Goal: Information Seeking & Learning: Learn about a topic

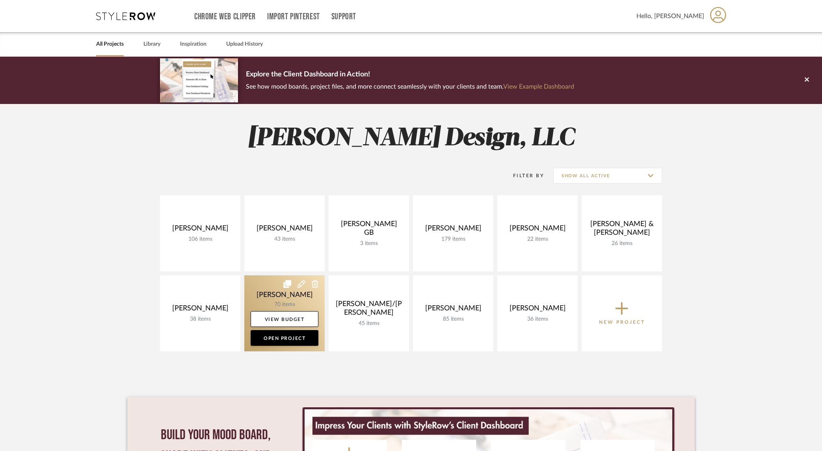
click at [277, 299] on link at bounding box center [284, 313] width 80 height 76
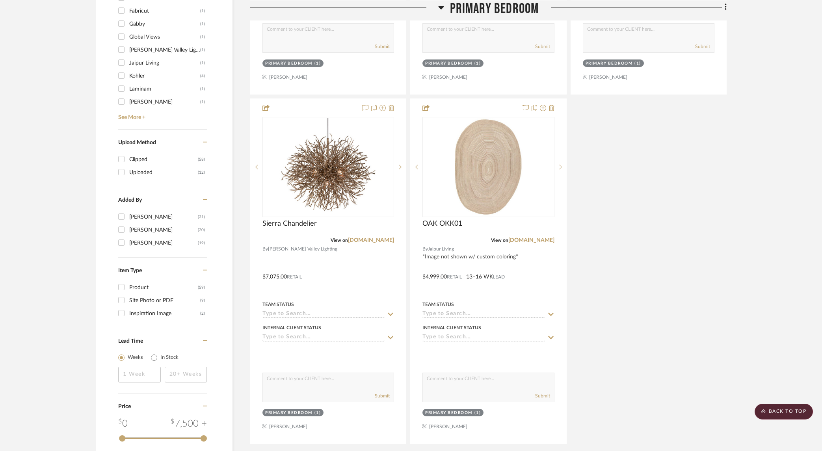
scroll to position [1085, 0]
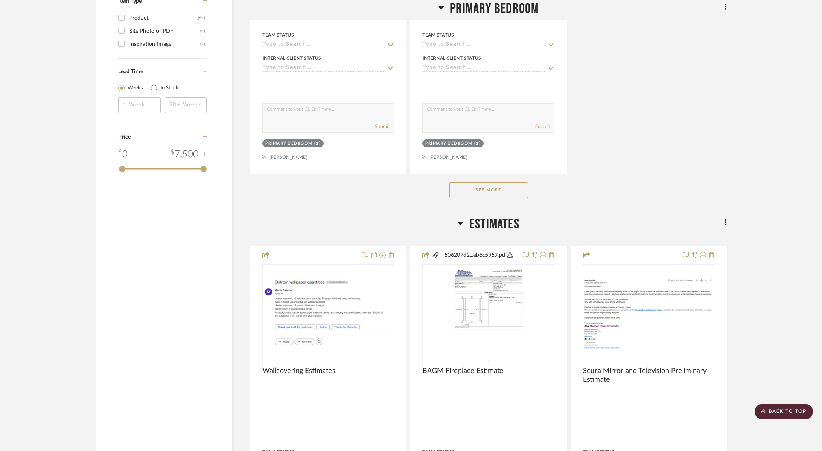
click at [488, 185] on button "See More" at bounding box center [488, 190] width 79 height 16
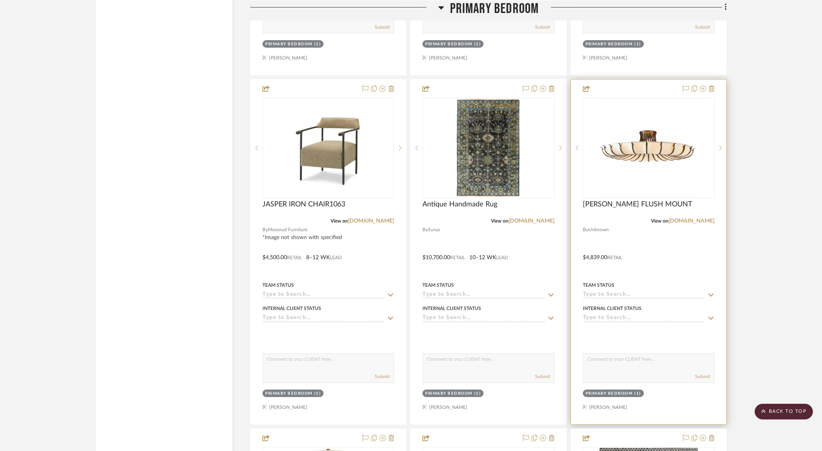
scroll to position [1850, 0]
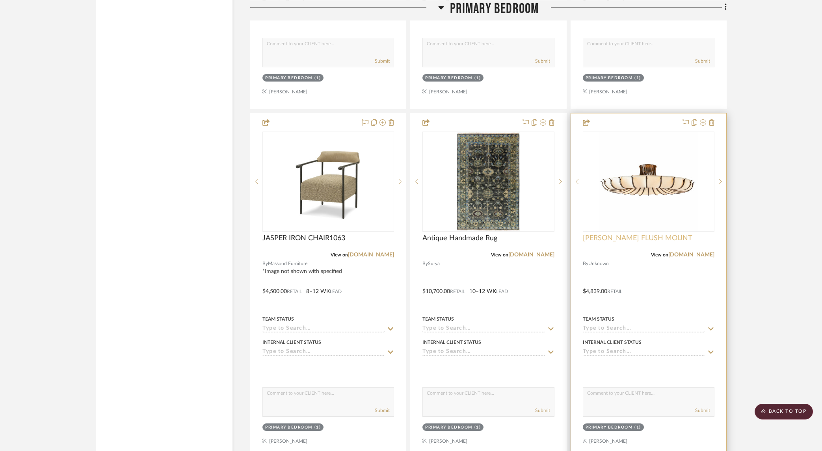
click at [651, 240] on span "[PERSON_NAME] FLUSH MOUNT" at bounding box center [638, 238] width 110 height 9
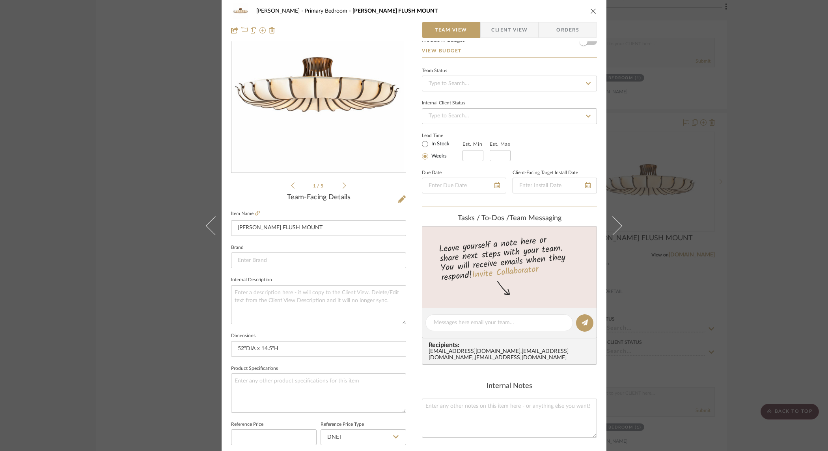
scroll to position [0, 0]
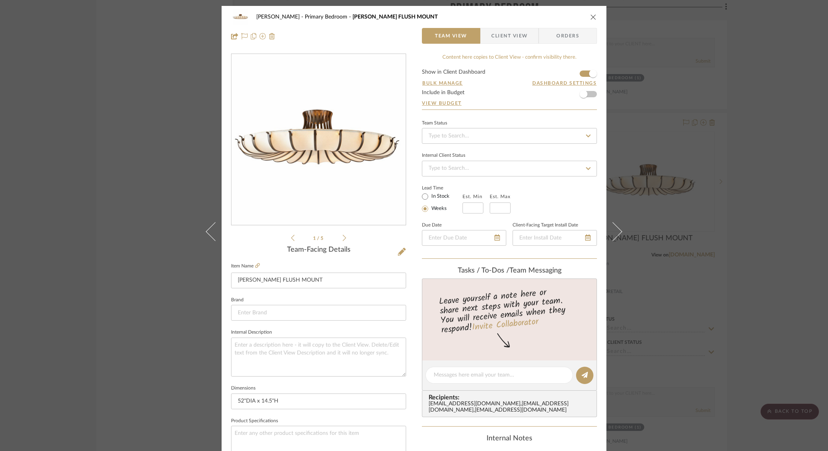
click at [342, 235] on icon at bounding box center [344, 238] width 4 height 7
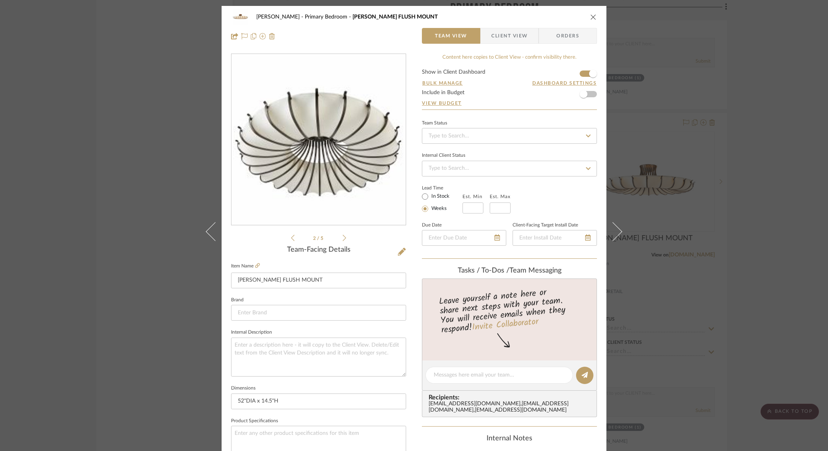
click at [342, 235] on icon at bounding box center [344, 238] width 4 height 7
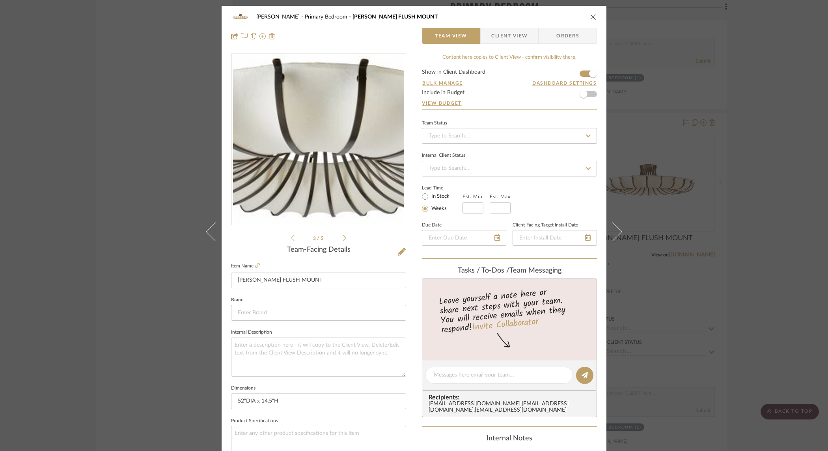
click at [342, 235] on icon at bounding box center [344, 238] width 4 height 7
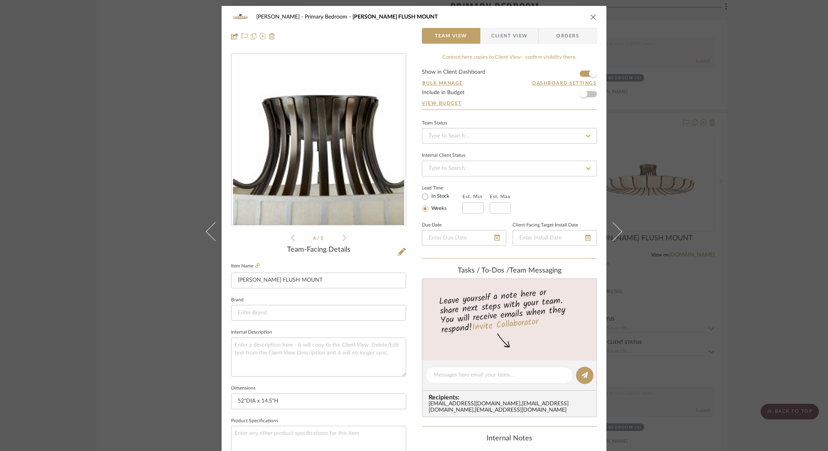
click at [342, 235] on icon at bounding box center [344, 238] width 4 height 7
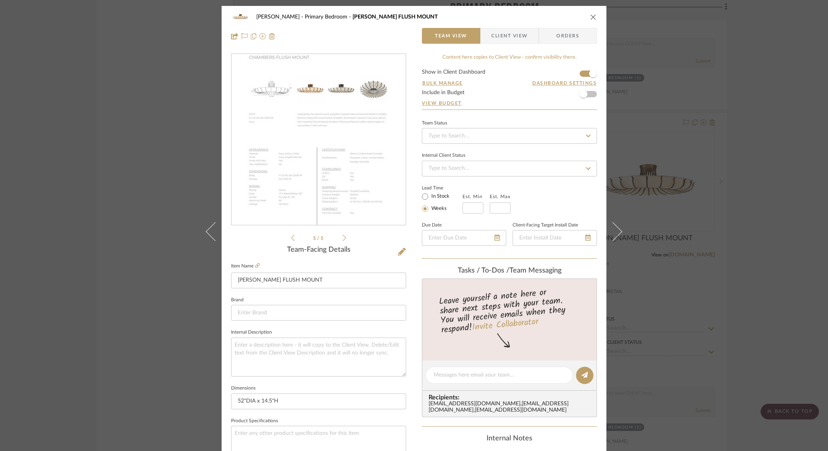
click at [345, 166] on img "4" at bounding box center [318, 139] width 156 height 171
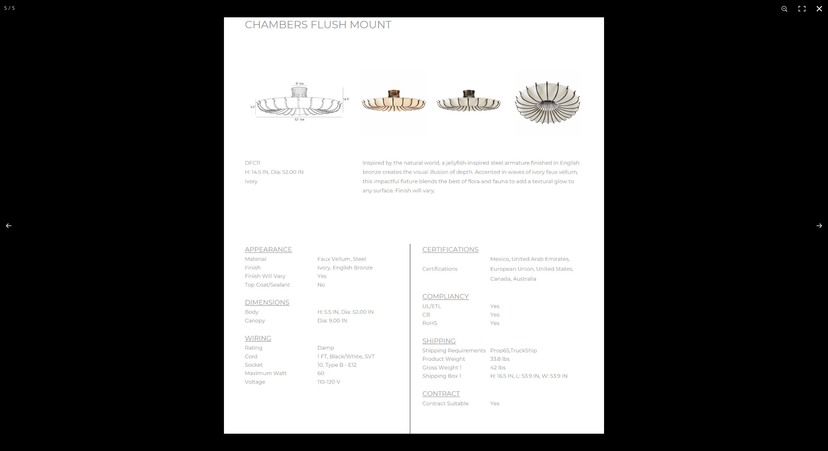
click at [703, 210] on div at bounding box center [638, 242] width 828 height 451
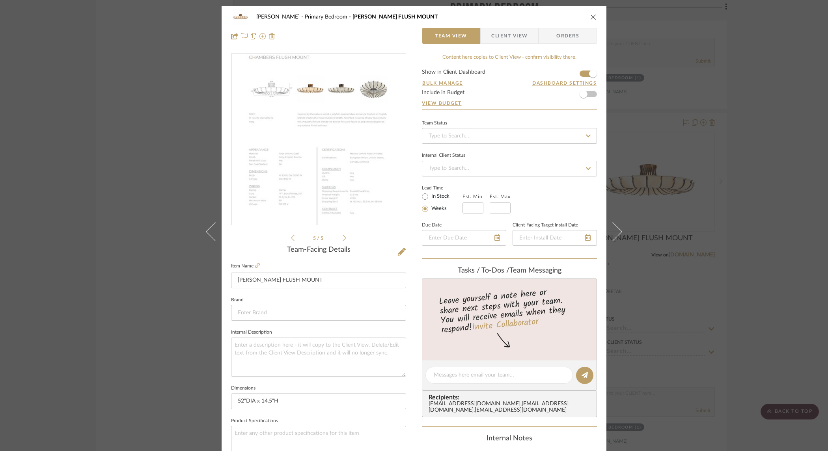
click at [134, 164] on div "[PERSON_NAME] Primary Bedroom [PERSON_NAME] FLUSH MOUNT Team View Client View O…" at bounding box center [414, 225] width 828 height 451
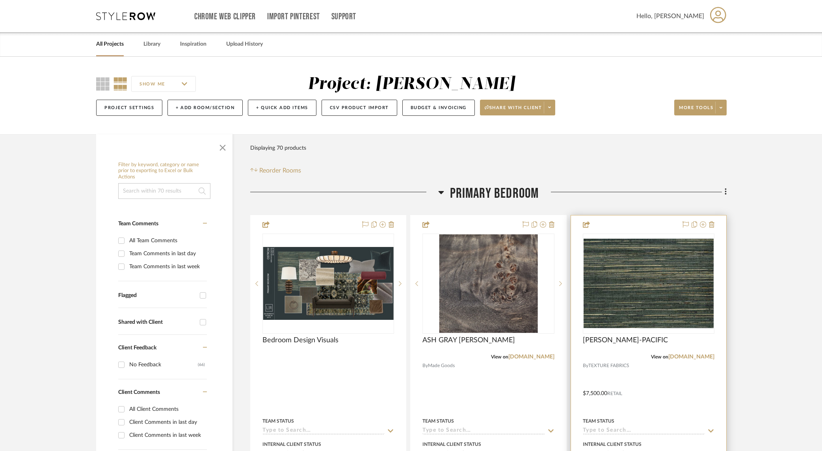
scroll to position [9, 0]
